Goal: Check status

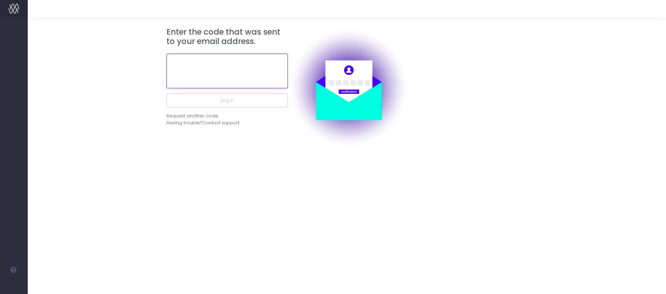
click at [251, 69] on input "text" at bounding box center [226, 71] width 121 height 35
paste input "725323"
type input "725323"
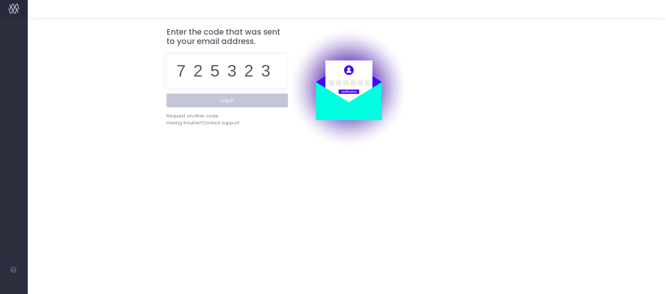
click at [283, 103] on button "Log in" at bounding box center [226, 101] width 121 height 14
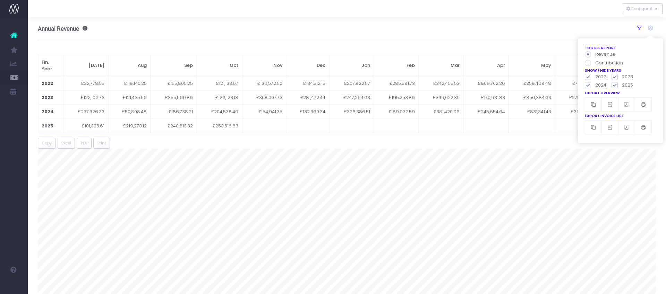
click at [640, 26] on icon at bounding box center [639, 28] width 6 height 6
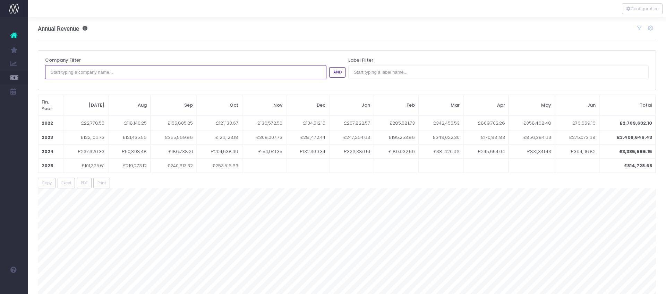
click at [157, 74] on input "text" at bounding box center [185, 72] width 281 height 14
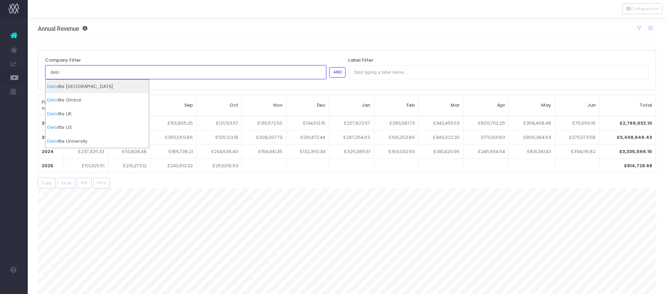
type input "delo"
click at [120, 88] on div "Delo itte [GEOGRAPHIC_DATA]" at bounding box center [96, 87] width 103 height 14
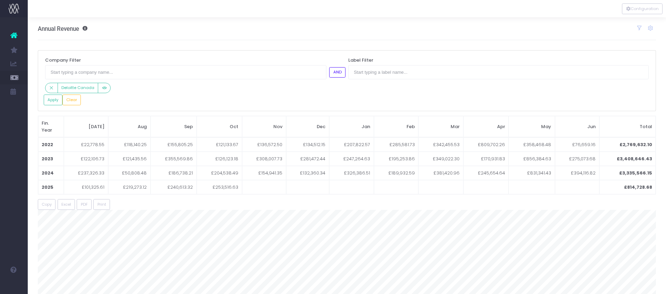
click at [178, 87] on div "Deloitte Canada" at bounding box center [195, 88] width 300 height 11
click at [49, 103] on button "Apply" at bounding box center [53, 100] width 19 height 11
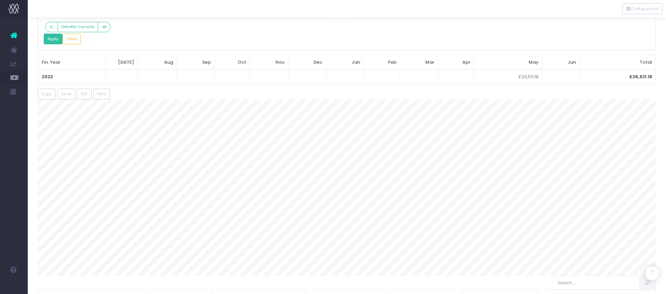
scroll to position [156, 0]
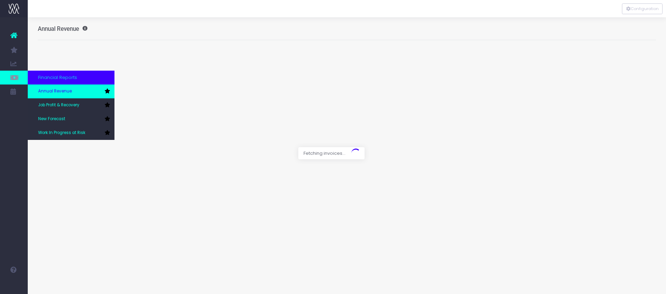
click at [52, 92] on span "Annual Revenue" at bounding box center [55, 91] width 34 height 6
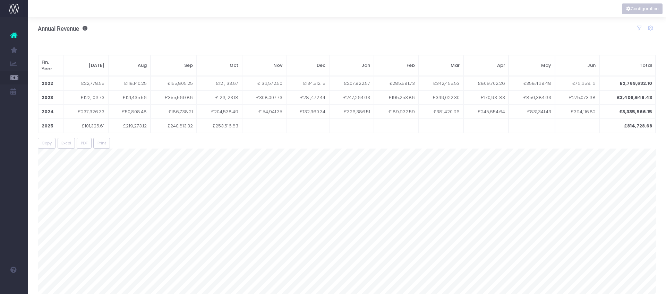
click at [637, 9] on button "Configuration" at bounding box center [642, 8] width 41 height 11
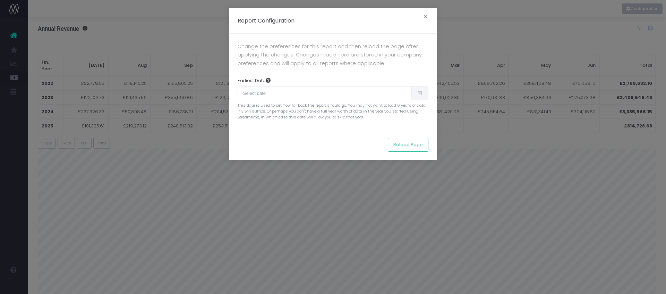
type input "07/01/2022"
click at [428, 16] on button "×" at bounding box center [425, 17] width 15 height 11
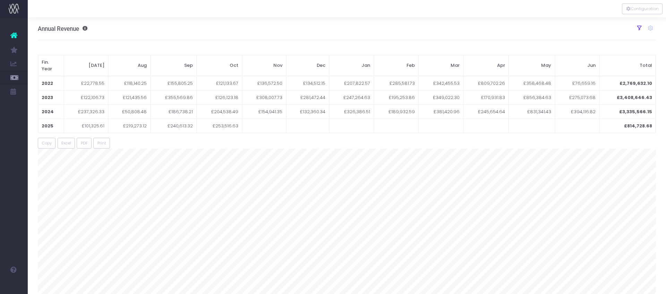
click at [638, 28] on icon at bounding box center [639, 28] width 6 height 6
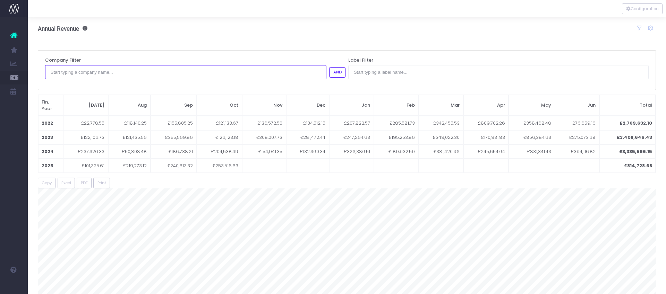
click at [182, 71] on input "text" at bounding box center [185, 72] width 281 height 14
type input "deloitte glo"
click at [121, 85] on div "Deloitte Glo bal" at bounding box center [96, 87] width 103 height 14
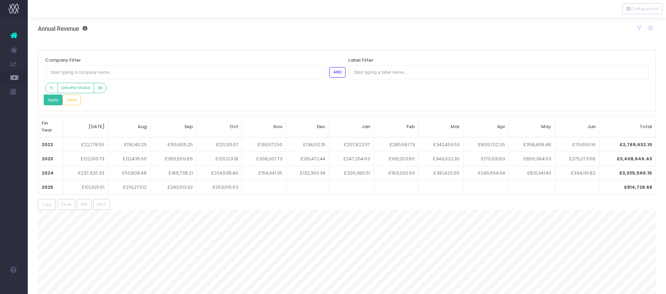
click at [49, 102] on button "Apply" at bounding box center [53, 100] width 19 height 11
click at [231, 103] on div "Apply Clear" at bounding box center [347, 100] width 606 height 11
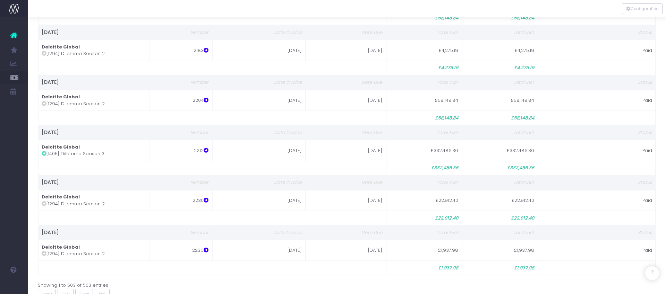
scroll to position [959, 0]
